Goal: Task Accomplishment & Management: Use online tool/utility

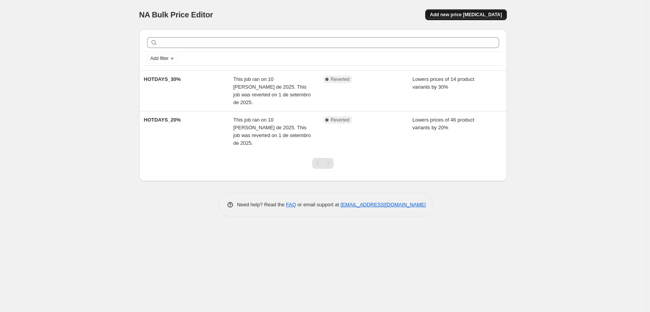
click at [471, 15] on span "Add new price [MEDICAL_DATA]" at bounding box center [466, 15] width 72 height 6
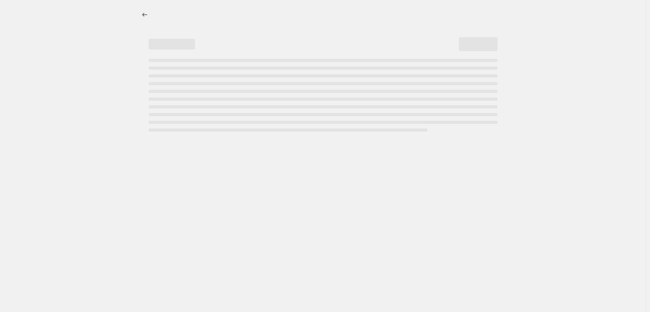
select select "percentage"
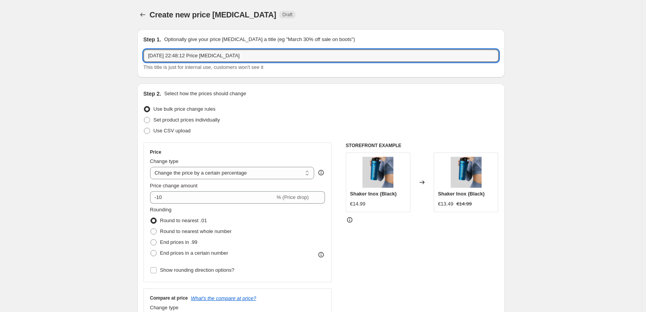
drag, startPoint x: 271, startPoint y: 60, endPoint x: 107, endPoint y: 54, distance: 164.2
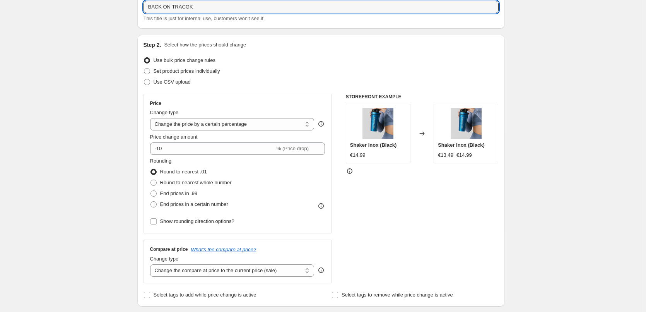
scroll to position [77, 0]
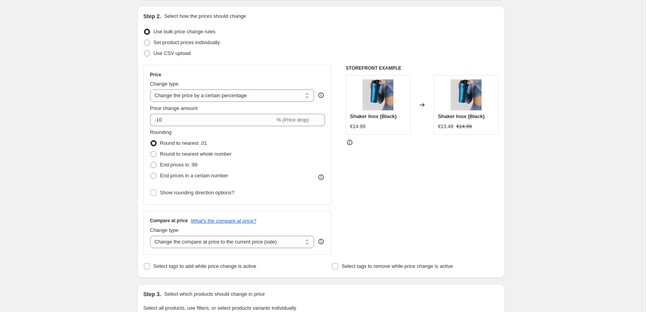
type input "BACK ON TRACGK"
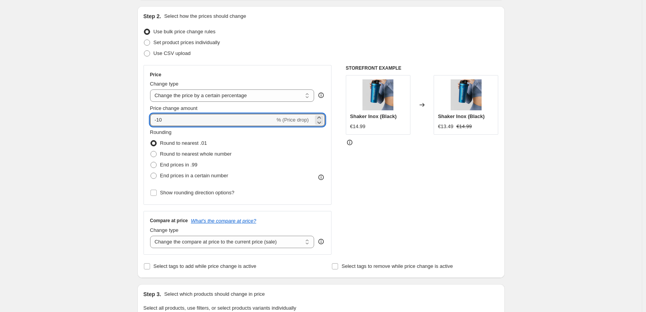
drag, startPoint x: 147, startPoint y: 112, endPoint x: 40, endPoint y: 104, distance: 107.1
click at [40, 104] on div "Create new price [MEDICAL_DATA]. This page is ready Create new price [MEDICAL_D…" at bounding box center [321, 309] width 642 height 773
type input "-15"
click at [223, 94] on select "Change the price to a certain amount Change the price by a certain amount Chang…" at bounding box center [232, 95] width 164 height 12
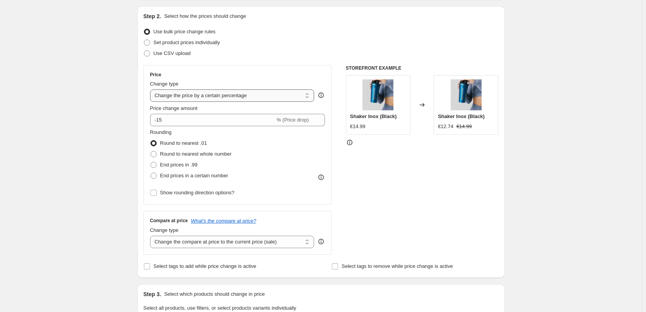
click at [222, 95] on select "Change the price to a certain amount Change the price by a certain amount Chang…" at bounding box center [232, 95] width 164 height 12
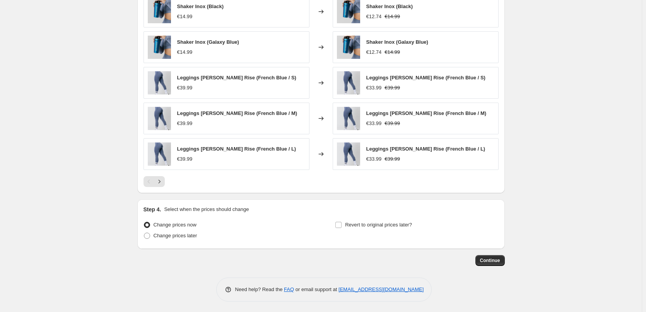
scroll to position [462, 0]
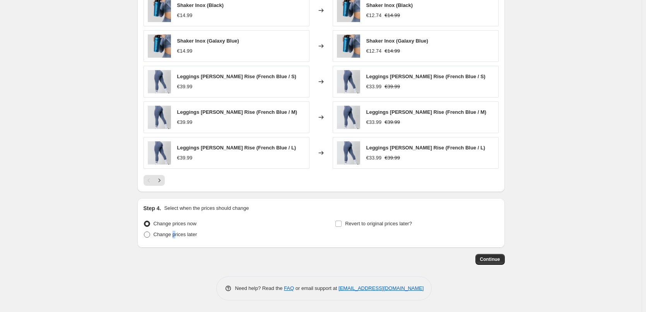
click at [175, 232] on span "Change prices later" at bounding box center [176, 234] width 44 height 6
click at [150, 235] on span at bounding box center [147, 234] width 6 height 6
click at [144, 232] on input "Change prices later" at bounding box center [144, 231] width 0 height 0
radio input "true"
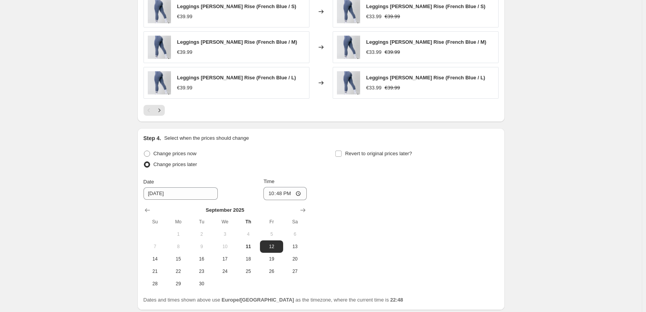
scroll to position [539, 0]
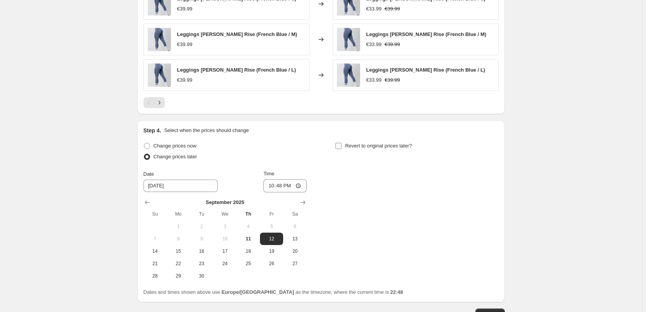
click at [341, 145] on input "Revert to original prices later?" at bounding box center [338, 146] width 6 height 6
checkbox input "true"
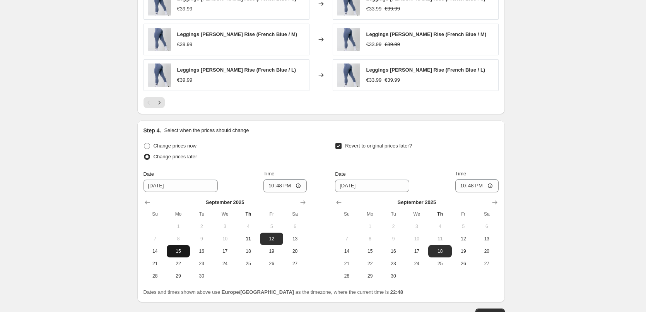
click at [186, 249] on span "15" at bounding box center [178, 251] width 17 height 6
type input "[DATE]"
click at [288, 185] on input "22:48" at bounding box center [284, 185] width 43 height 13
click at [298, 184] on input "22:48" at bounding box center [284, 185] width 43 height 13
type input "00:00"
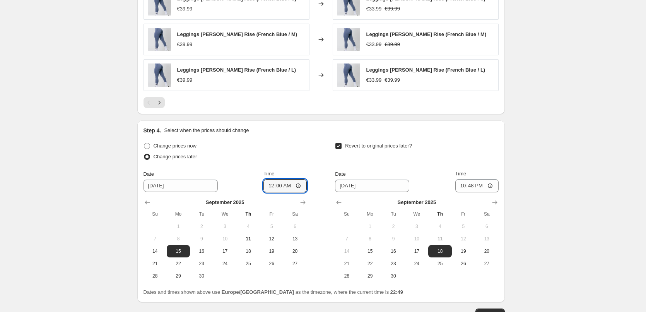
click at [300, 159] on div "Change prices later" at bounding box center [225, 156] width 163 height 11
click at [375, 186] on input "[DATE]" at bounding box center [372, 186] width 74 height 12
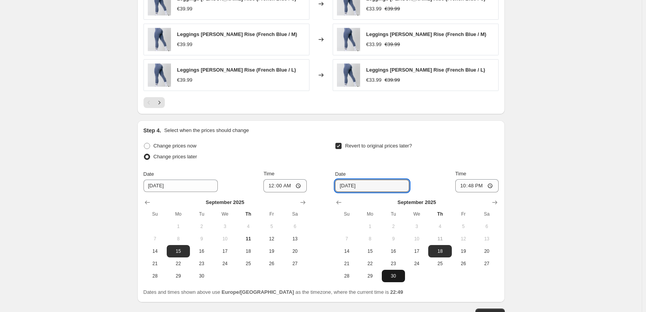
click at [390, 278] on span "30" at bounding box center [393, 276] width 17 height 6
type input "[DATE]"
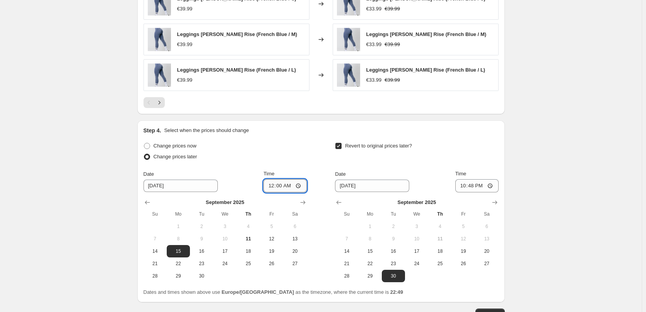
click at [294, 185] on input "00:00" at bounding box center [284, 185] width 43 height 13
click at [320, 165] on div "Change prices now Change prices later Date [DATE] Time 00:00 [DATE] Su Mo Tu We…" at bounding box center [321, 211] width 355 height 142
click at [350, 185] on input "[DATE]" at bounding box center [372, 186] width 74 height 12
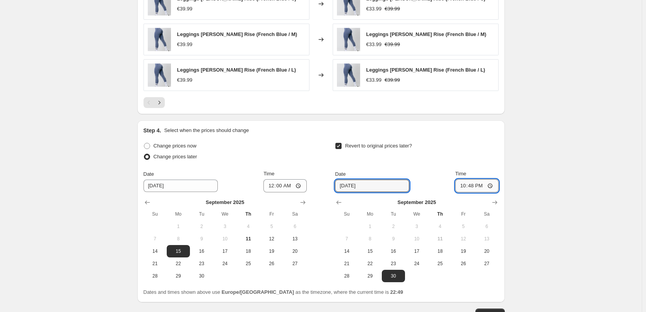
click at [494, 185] on input "22:48" at bounding box center [476, 185] width 43 height 13
type input "23:59"
click at [360, 187] on input "[DATE]" at bounding box center [372, 186] width 74 height 12
click at [352, 186] on input "[DATE]" at bounding box center [372, 186] width 74 height 12
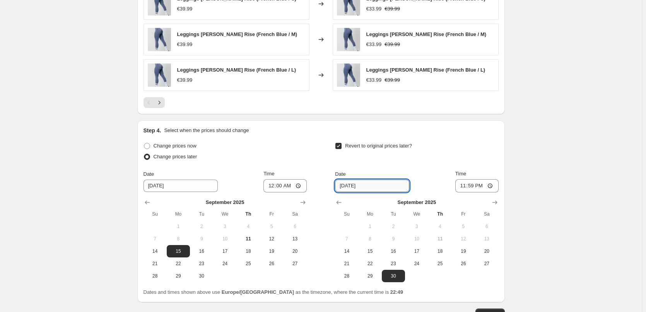
click at [349, 186] on input "[DATE]" at bounding box center [372, 186] width 74 height 12
click at [450, 151] on div "Revert to original prices later?" at bounding box center [416, 151] width 163 height 23
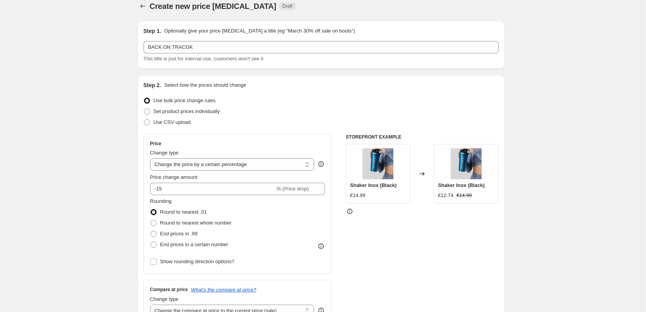
scroll to position [0, 0]
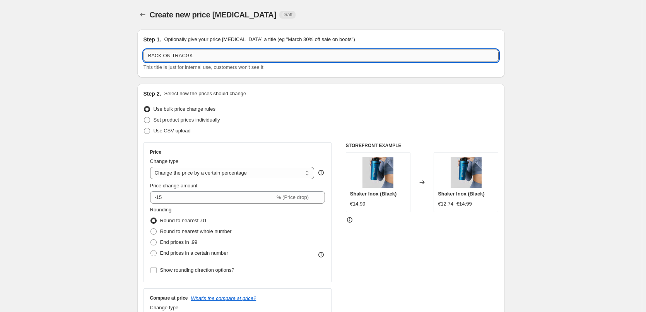
click at [185, 53] on input "BACK ON TRACGK" at bounding box center [321, 56] width 355 height 12
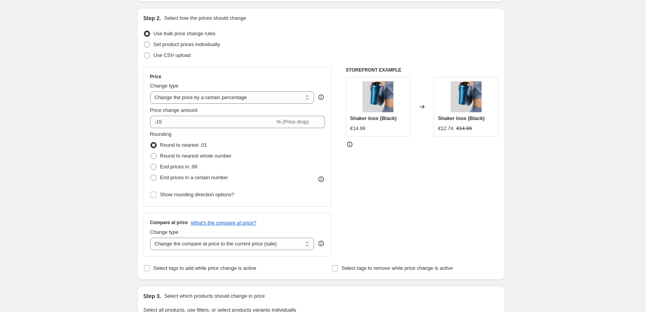
scroll to position [594, 0]
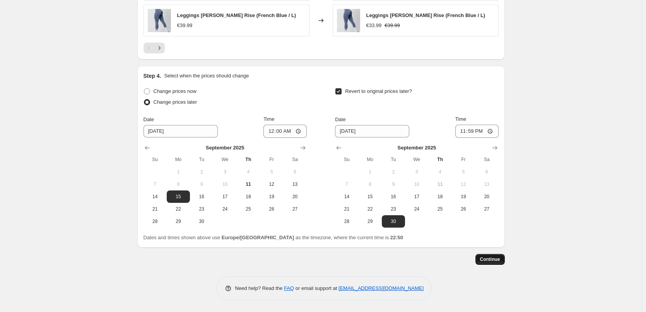
type input "BACK ON TRACK"
click at [487, 262] on button "Continue" at bounding box center [489, 259] width 29 height 11
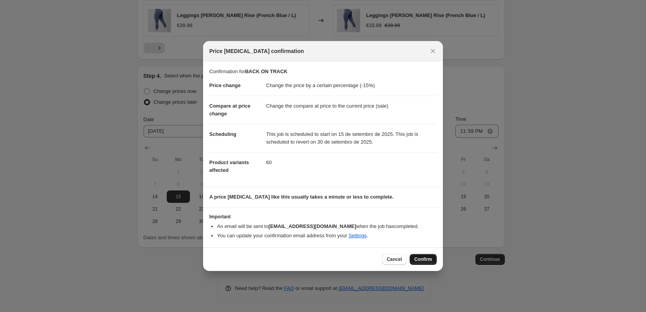
click at [428, 259] on span "Confirm" at bounding box center [423, 259] width 18 height 6
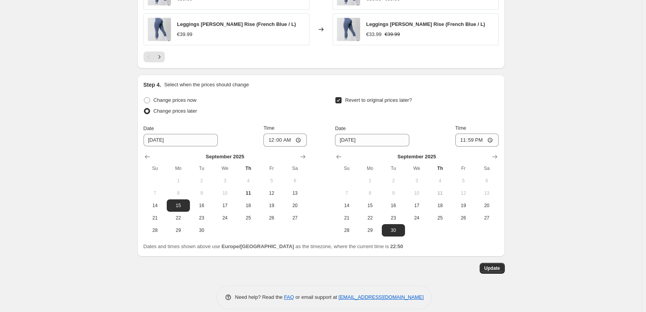
scroll to position [641, 0]
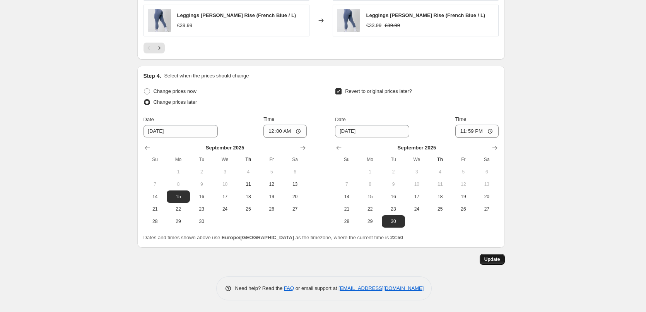
click at [488, 260] on span "Update" at bounding box center [492, 259] width 16 height 6
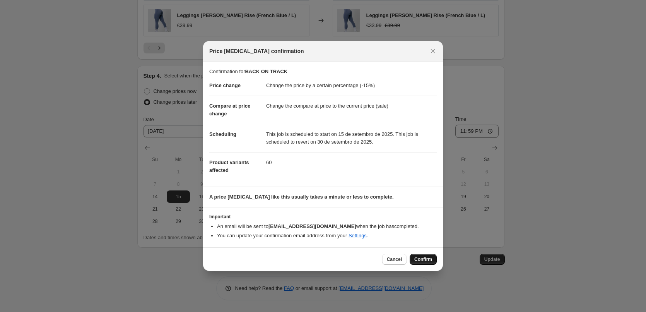
click at [426, 258] on span "Confirm" at bounding box center [423, 259] width 18 height 6
